Goal: Task Accomplishment & Management: Use online tool/utility

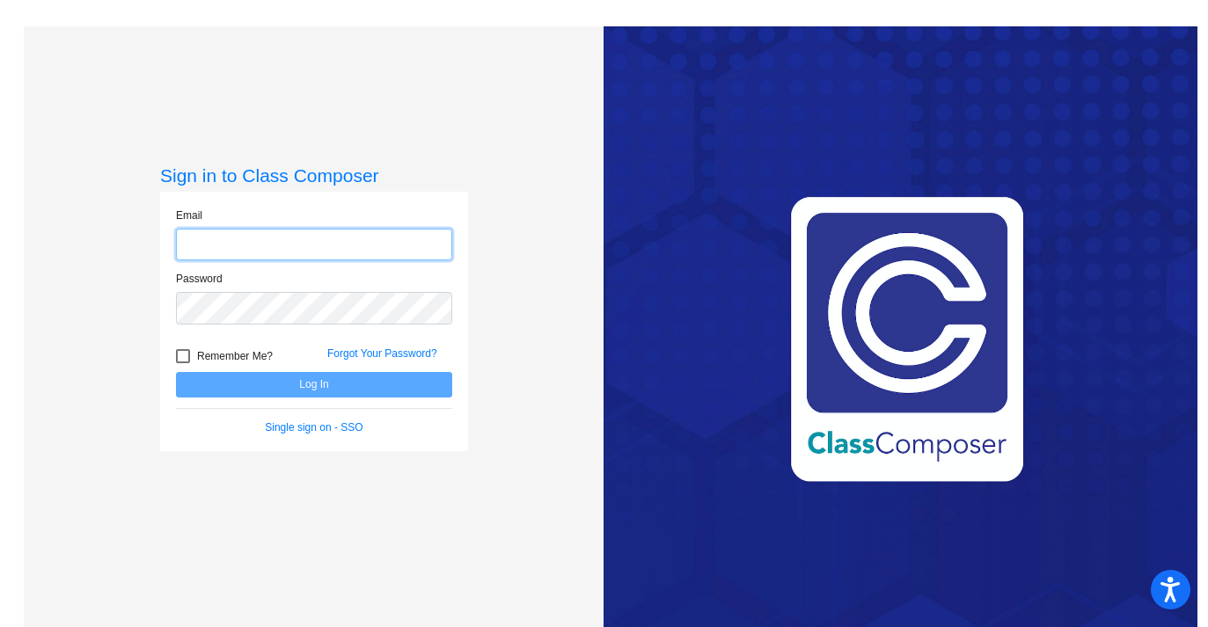
type input "[PERSON_NAME][EMAIL_ADDRESS][PERSON_NAME][DOMAIN_NAME]"
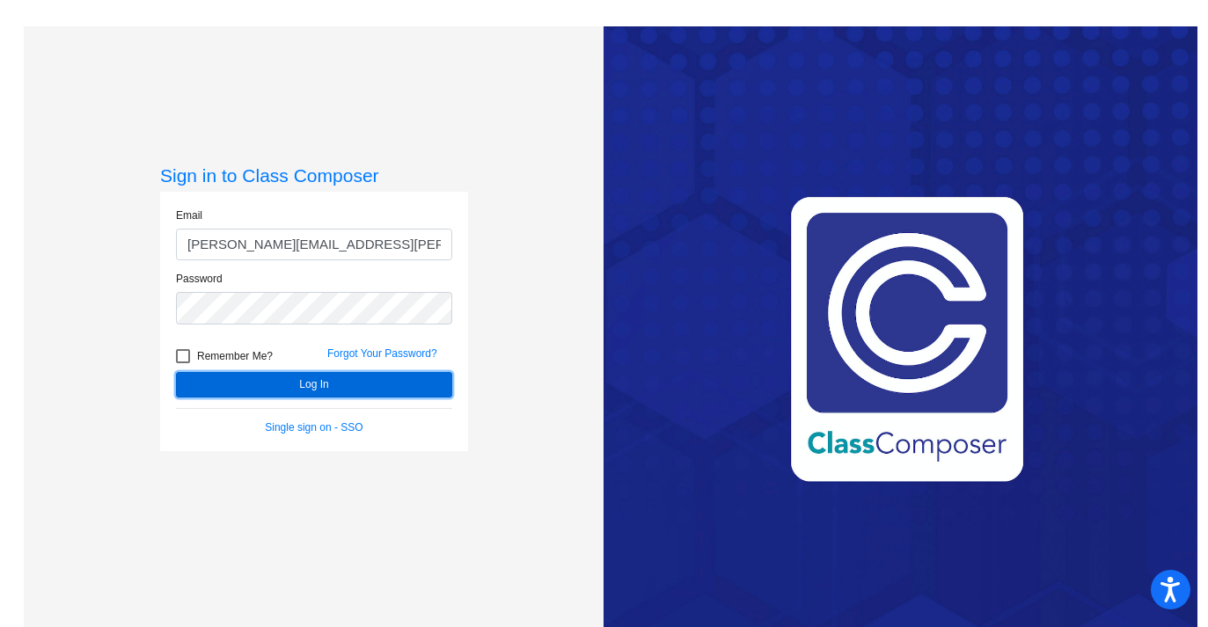
click at [306, 386] on button "Log In" at bounding box center [314, 385] width 276 height 26
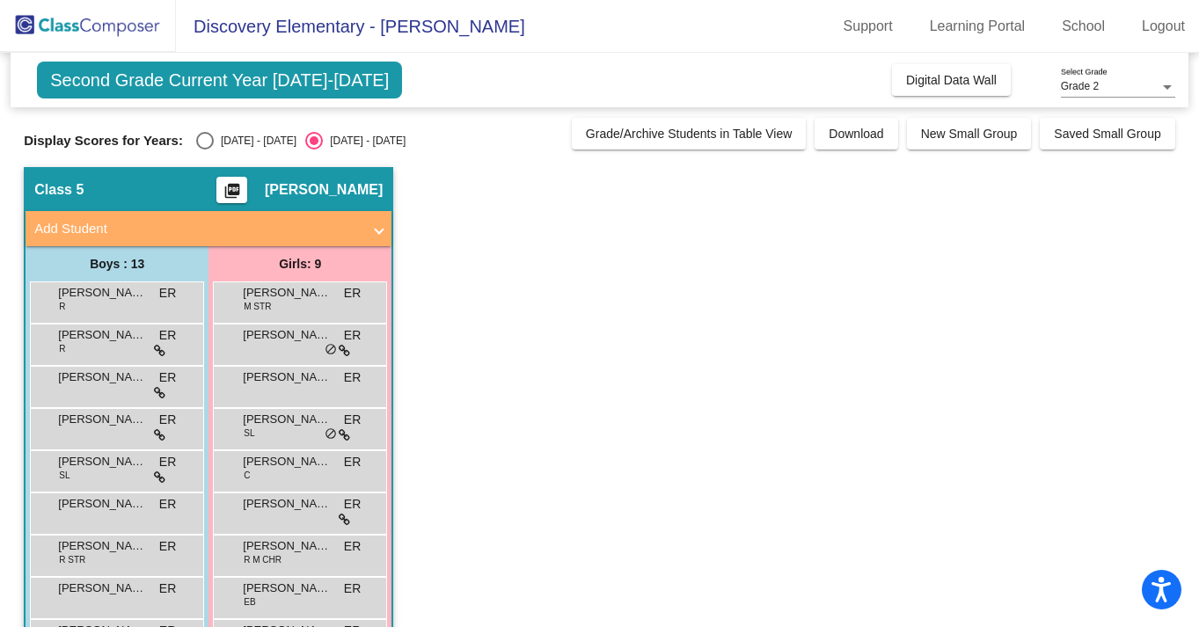
click at [243, 190] on mat-icon "picture_as_pdf" at bounding box center [232, 194] width 21 height 25
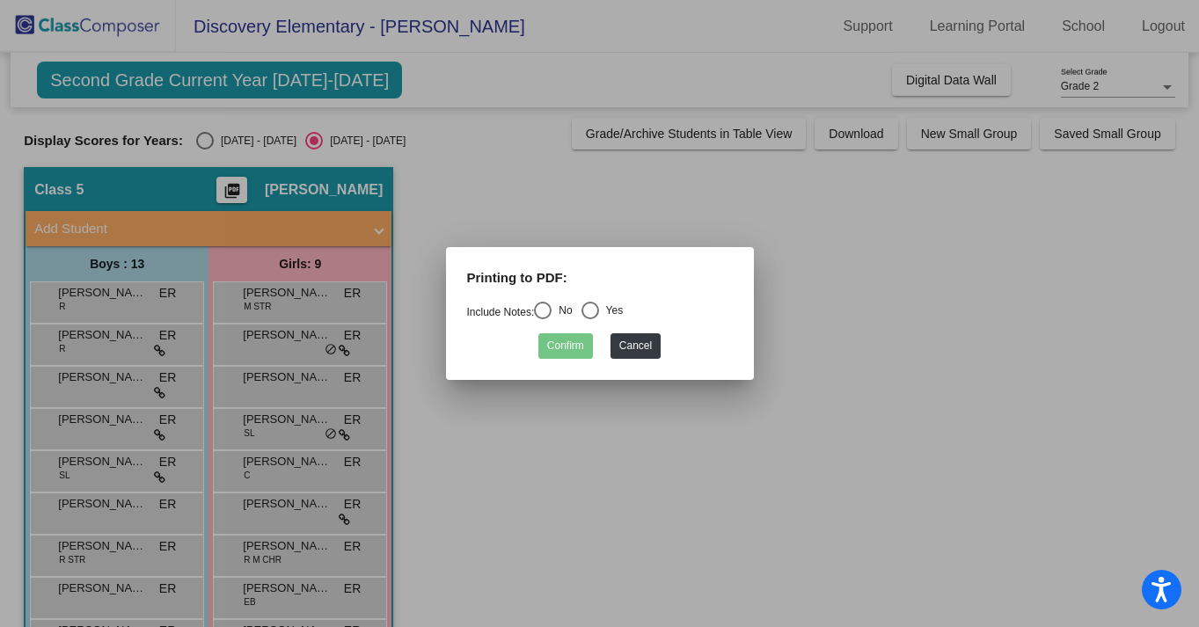
click at [551, 310] on div "Select an option" at bounding box center [543, 311] width 18 height 18
click at [543, 319] on input "No" at bounding box center [542, 319] width 1 height 1
radio input "true"
click at [564, 335] on button "Confirm" at bounding box center [565, 346] width 55 height 26
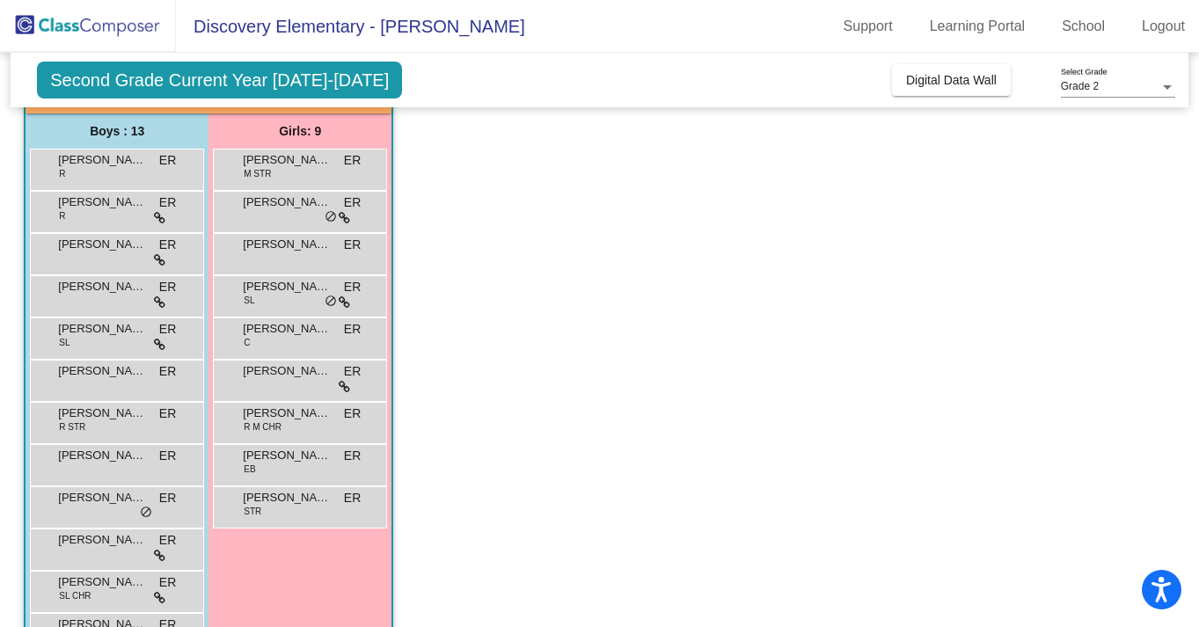
scroll to position [132, 0]
click at [122, 246] on span "[PERSON_NAME]" at bounding box center [102, 246] width 88 height 18
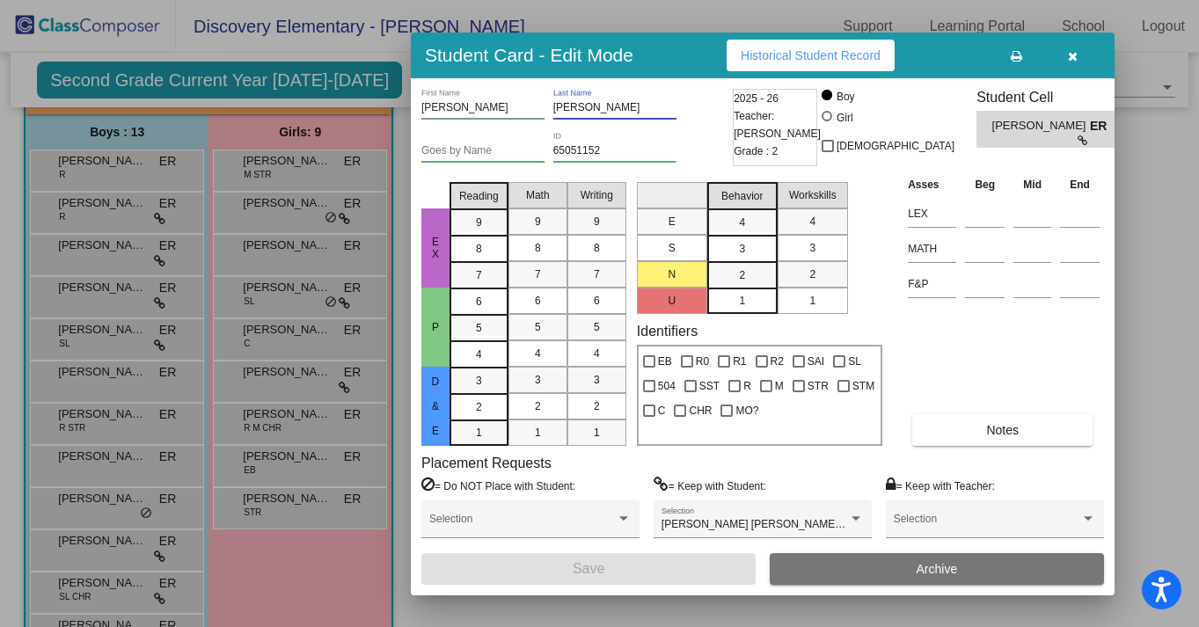
click at [574, 106] on input "[PERSON_NAME]" at bounding box center [614, 108] width 123 height 12
click at [1075, 59] on icon "button" at bounding box center [1073, 56] width 10 height 12
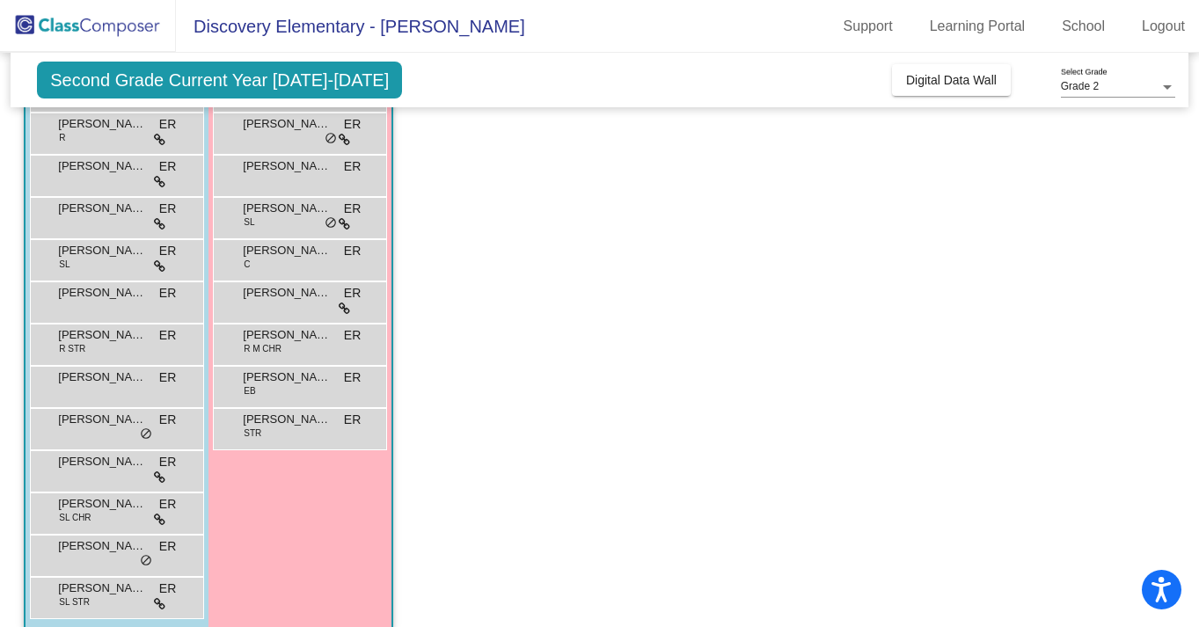
scroll to position [231, 0]
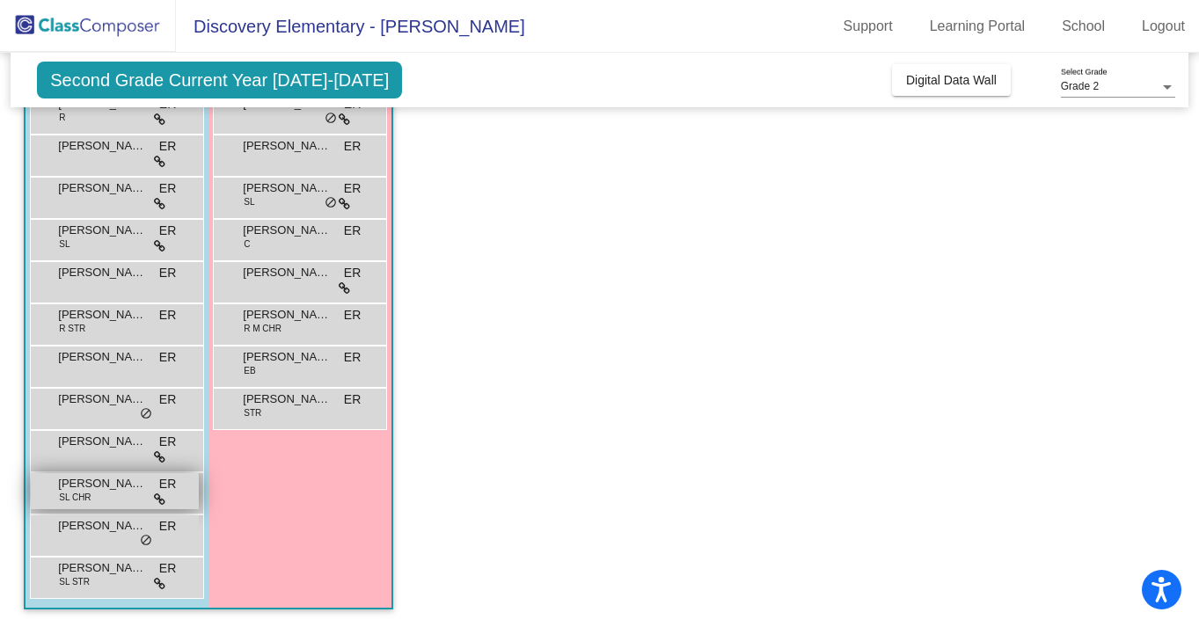
click at [122, 489] on span "[PERSON_NAME]" at bounding box center [102, 484] width 88 height 18
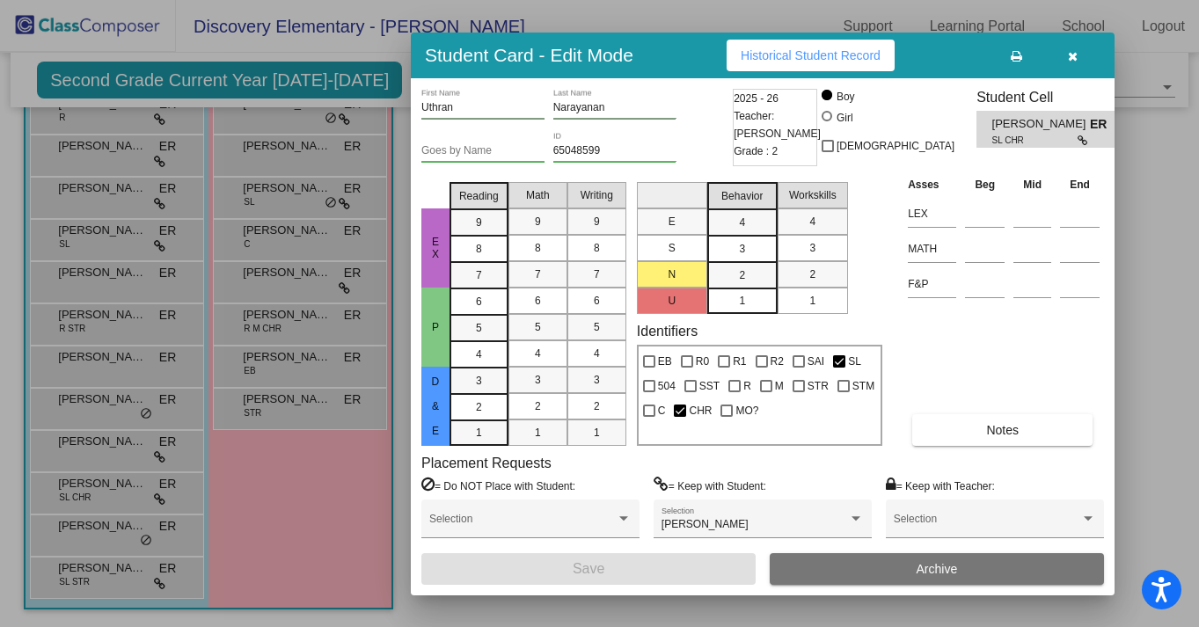
click at [591, 110] on input "Narayanan" at bounding box center [614, 108] width 123 height 12
click at [1074, 62] on icon "button" at bounding box center [1073, 56] width 10 height 12
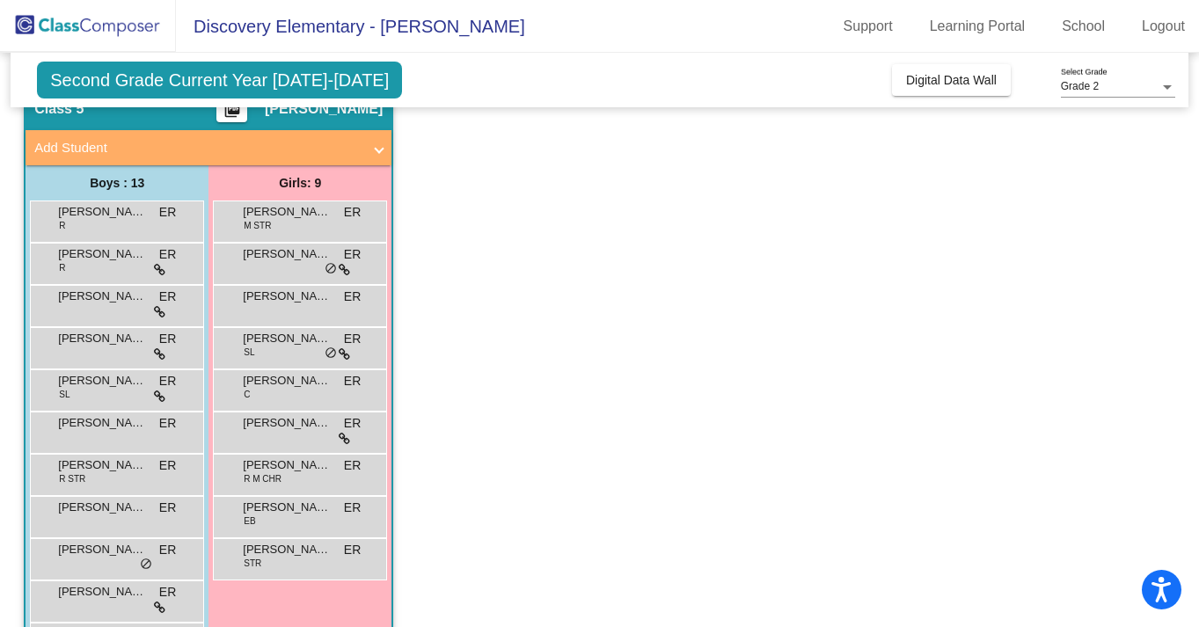
scroll to position [76, 0]
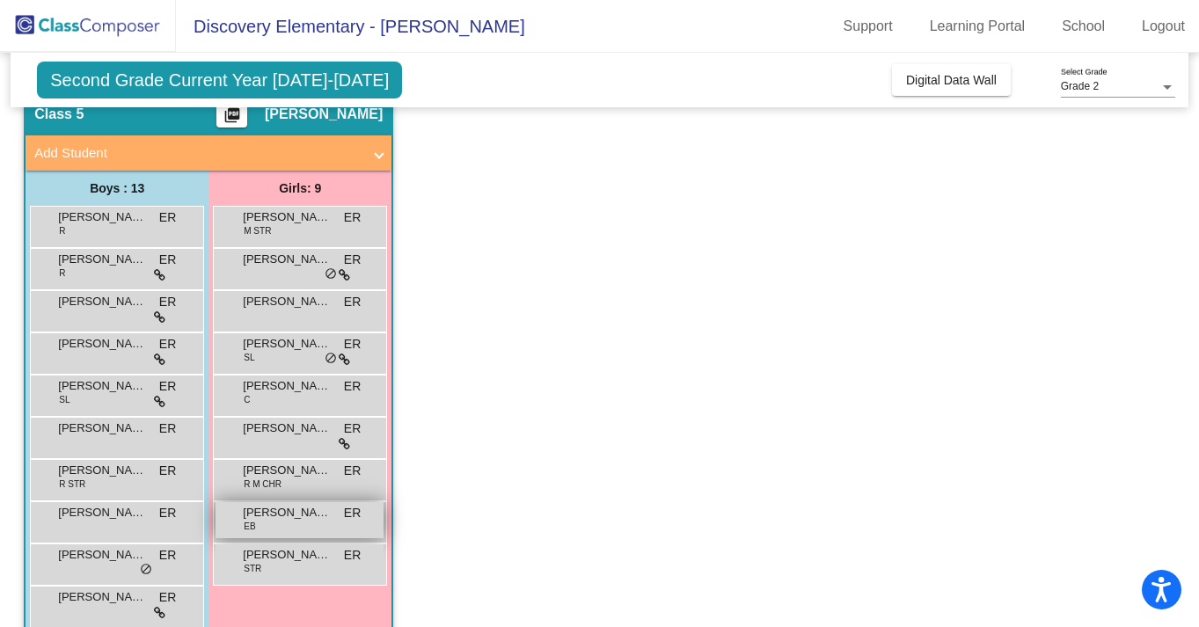
click at [292, 523] on div "[PERSON_NAME] EB ER lock do_not_disturb_alt" at bounding box center [300, 520] width 168 height 36
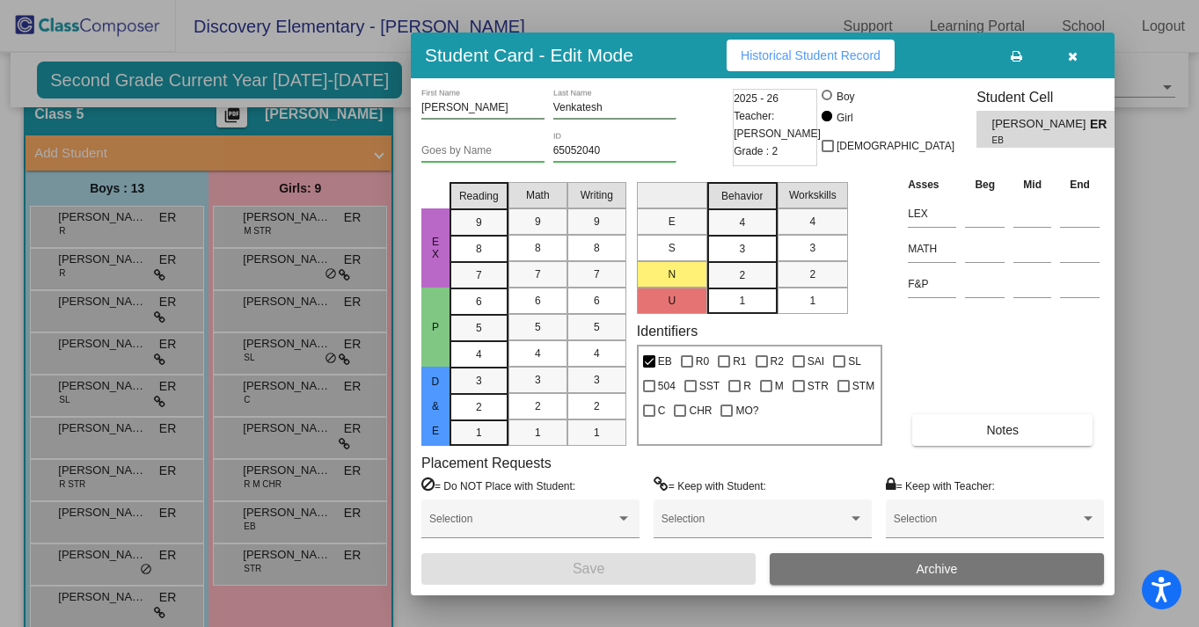
click at [576, 106] on input "Venkatesh" at bounding box center [614, 108] width 123 height 12
click at [1073, 51] on icon "button" at bounding box center [1073, 56] width 10 height 12
